Goal: Task Accomplishment & Management: Use online tool/utility

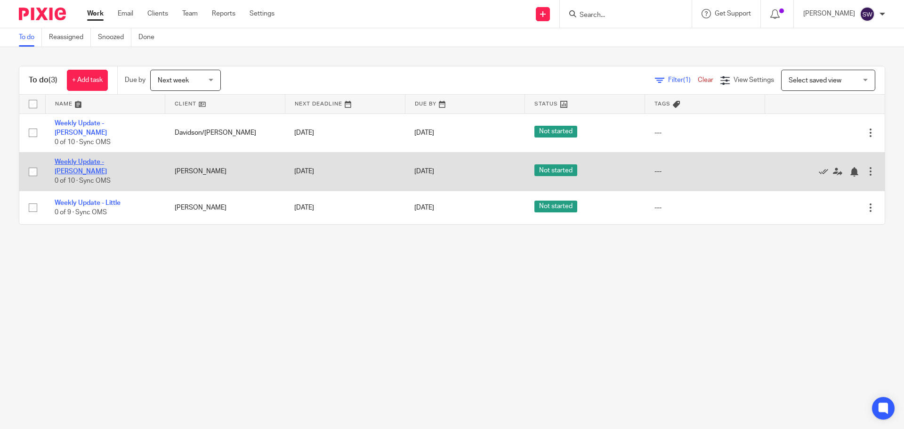
click at [107, 162] on link "Weekly Update - [PERSON_NAME]" at bounding box center [81, 167] width 52 height 16
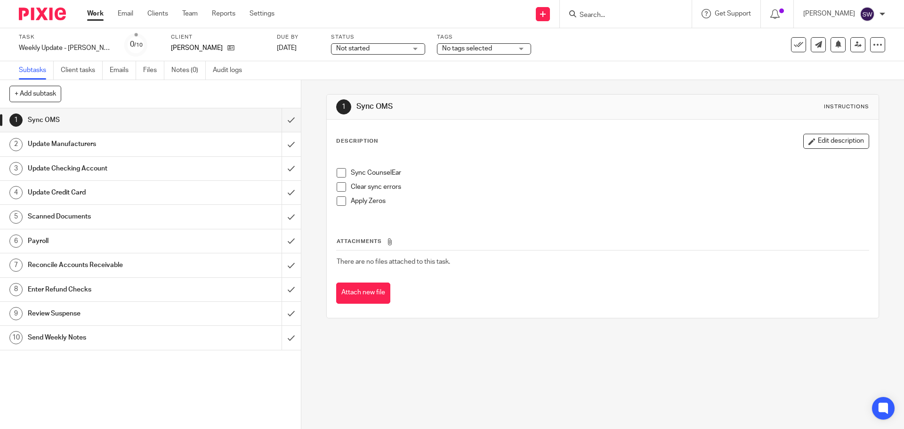
click at [337, 172] on span at bounding box center [341, 172] width 9 height 9
click at [337, 184] on span at bounding box center [341, 186] width 9 height 9
click at [342, 200] on span at bounding box center [341, 200] width 9 height 9
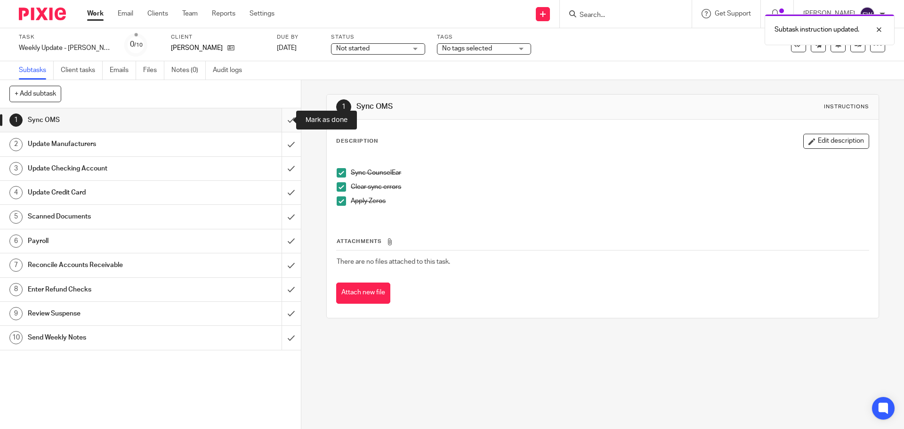
click at [284, 120] on input "submit" at bounding box center [150, 120] width 301 height 24
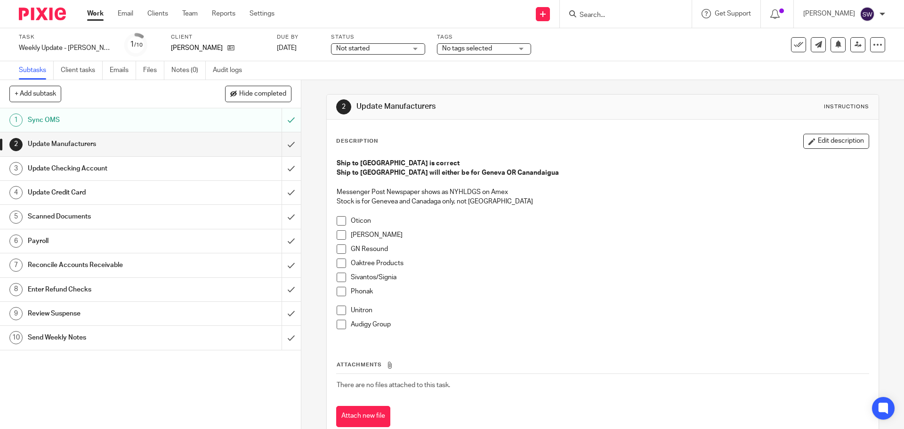
click at [344, 215] on p at bounding box center [602, 210] width 531 height 9
click at [342, 221] on span at bounding box center [341, 220] width 9 height 9
click at [337, 238] on span at bounding box center [341, 234] width 9 height 9
